Goal: Navigation & Orientation: Locate item on page

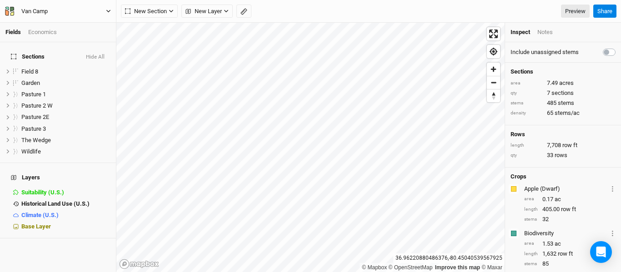
click at [108, 10] on icon "button" at bounding box center [108, 11] width 5 height 5
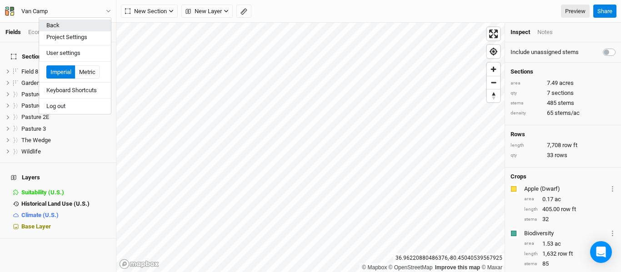
click at [80, 25] on button "Back" at bounding box center [75, 26] width 72 height 12
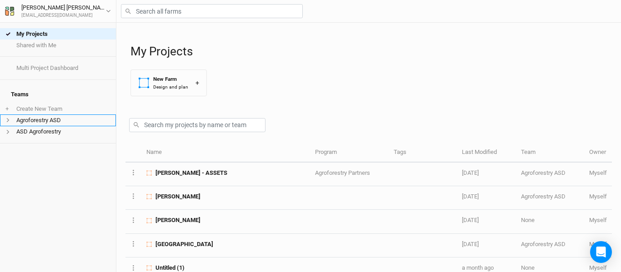
click at [24, 115] on li "Agroforestry ASD" at bounding box center [58, 120] width 116 height 11
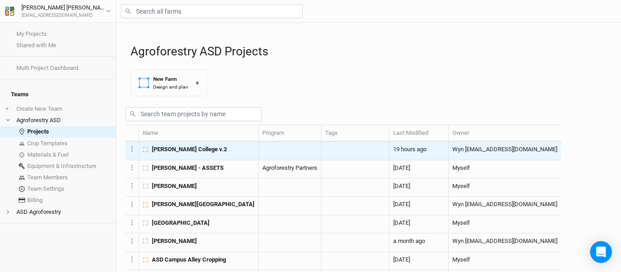
click at [254, 154] on div "[PERSON_NAME] College v.2" at bounding box center [199, 150] width 112 height 8
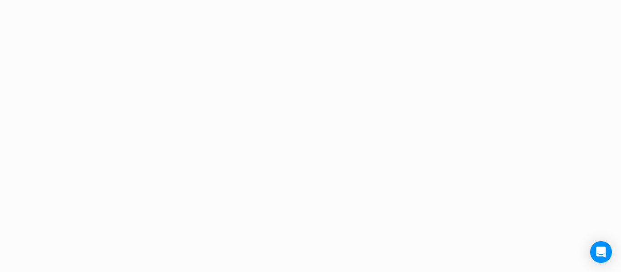
click at [254, 172] on div "Project Design Sections area 0 acres qty 0 sections stems 0 stems density 0 ste…" at bounding box center [310, 136] width 621 height 272
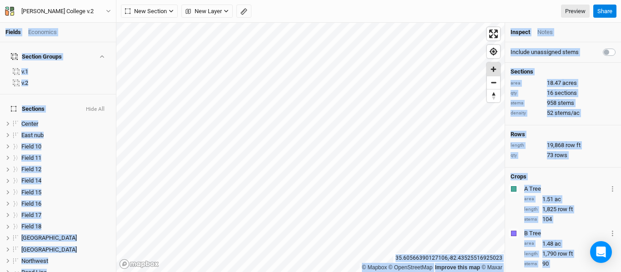
click at [494, 70] on span "Zoom in" at bounding box center [493, 69] width 13 height 13
click at [497, 86] on span "Zoom out" at bounding box center [493, 82] width 13 height 13
click at [496, 71] on span "Zoom in" at bounding box center [493, 69] width 13 height 13
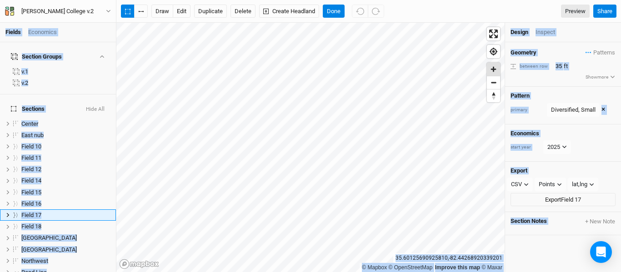
scroll to position [47, 0]
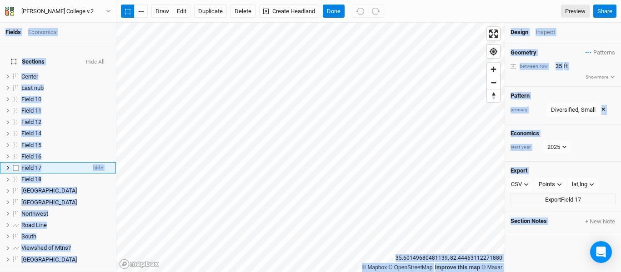
click at [6, 166] on icon at bounding box center [7, 168] width 5 height 5
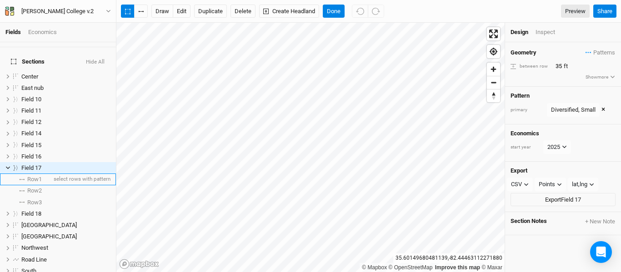
click at [33, 174] on li "Row 1 select rows with pattern" at bounding box center [58, 179] width 116 height 11
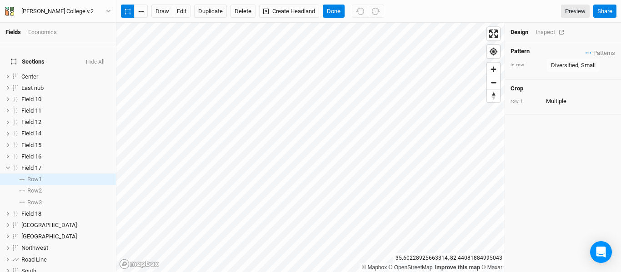
click at [553, 30] on div "Inspect" at bounding box center [552, 32] width 32 height 8
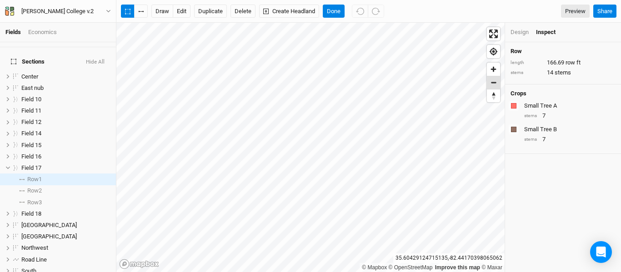
click at [493, 82] on span "Zoom out" at bounding box center [493, 82] width 13 height 13
click at [496, 70] on span "Zoom in" at bounding box center [493, 69] width 13 height 13
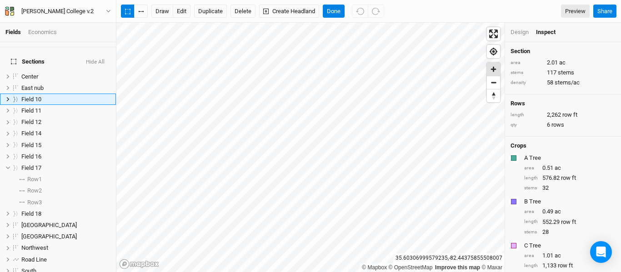
scroll to position [0, 0]
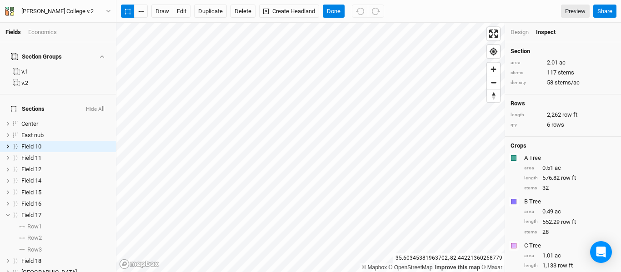
click at [528, 30] on div "Design" at bounding box center [520, 32] width 18 height 8
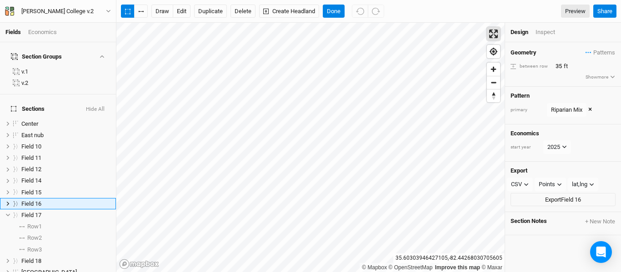
scroll to position [36, 0]
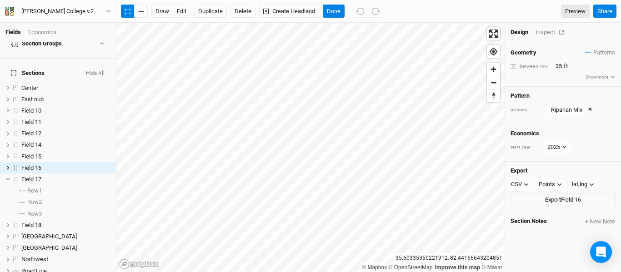
click at [548, 33] on div "Inspect" at bounding box center [552, 32] width 32 height 8
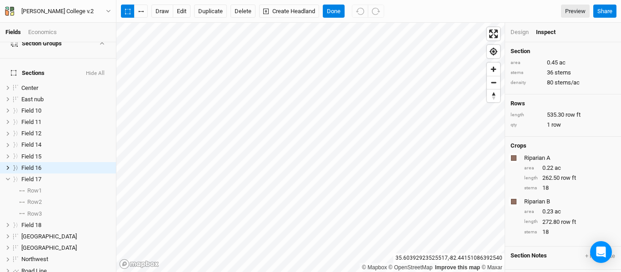
click at [523, 31] on div "Design" at bounding box center [520, 32] width 18 height 8
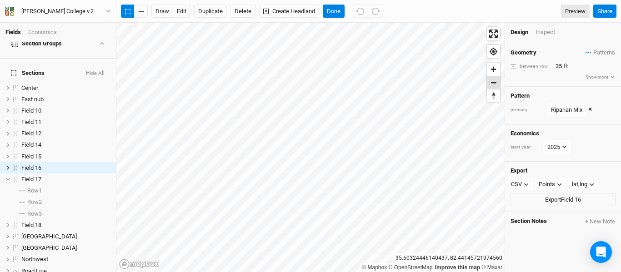
click at [496, 85] on span "Zoom out" at bounding box center [493, 82] width 13 height 13
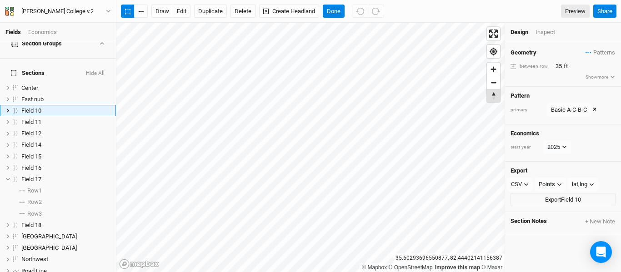
scroll to position [0, 0]
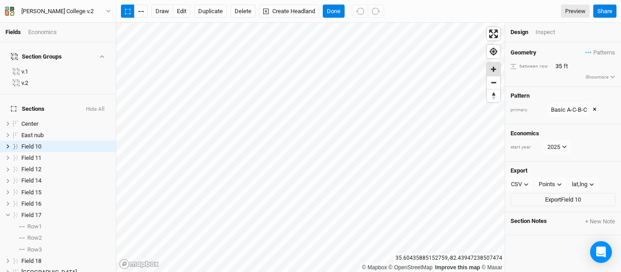
click at [490, 73] on span "Zoom in" at bounding box center [493, 69] width 13 height 13
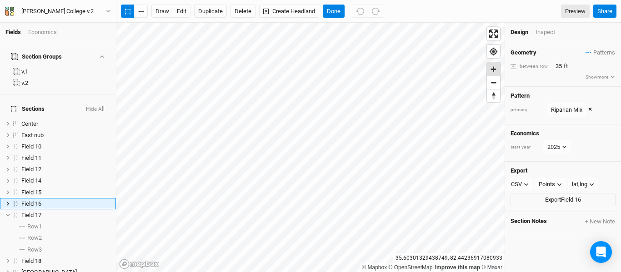
scroll to position [36, 0]
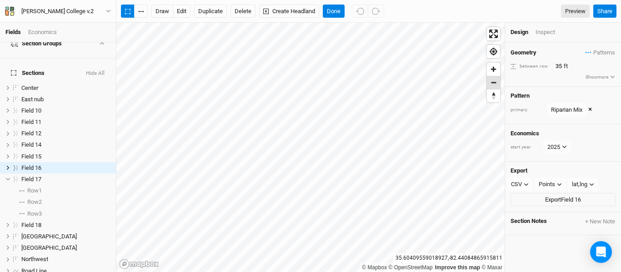
click at [494, 85] on span "Zoom out" at bounding box center [493, 82] width 13 height 13
click at [494, 67] on span "Zoom in" at bounding box center [493, 69] width 13 height 13
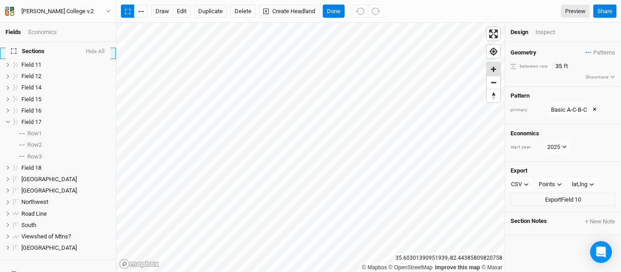
scroll to position [0, 0]
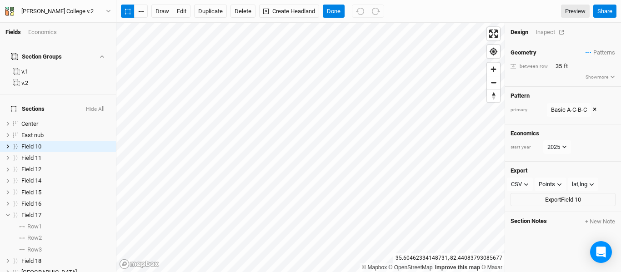
click at [548, 30] on div "Inspect" at bounding box center [552, 32] width 32 height 8
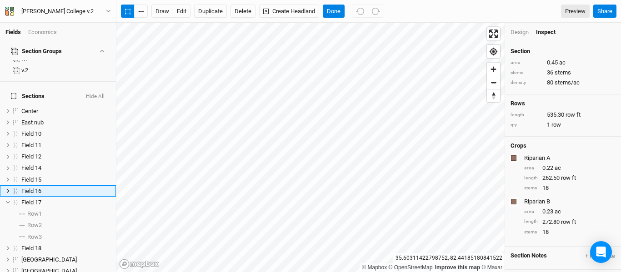
scroll to position [36, 0]
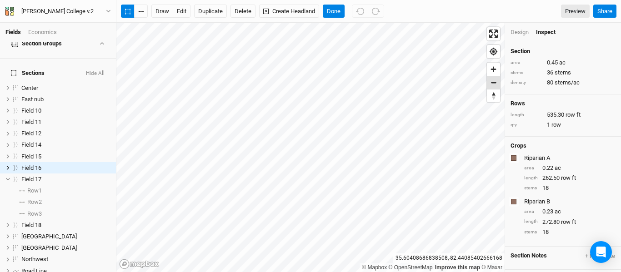
click at [488, 83] on span "Zoom out" at bounding box center [493, 82] width 13 height 13
click at [492, 69] on span "Zoom in" at bounding box center [493, 69] width 13 height 13
click at [493, 82] on span "Zoom out" at bounding box center [493, 82] width 13 height 13
click at [497, 71] on span "Zoom in" at bounding box center [493, 69] width 13 height 13
click at [337, 11] on button "Done" at bounding box center [334, 12] width 22 height 14
